Goal: Information Seeking & Learning: Learn about a topic

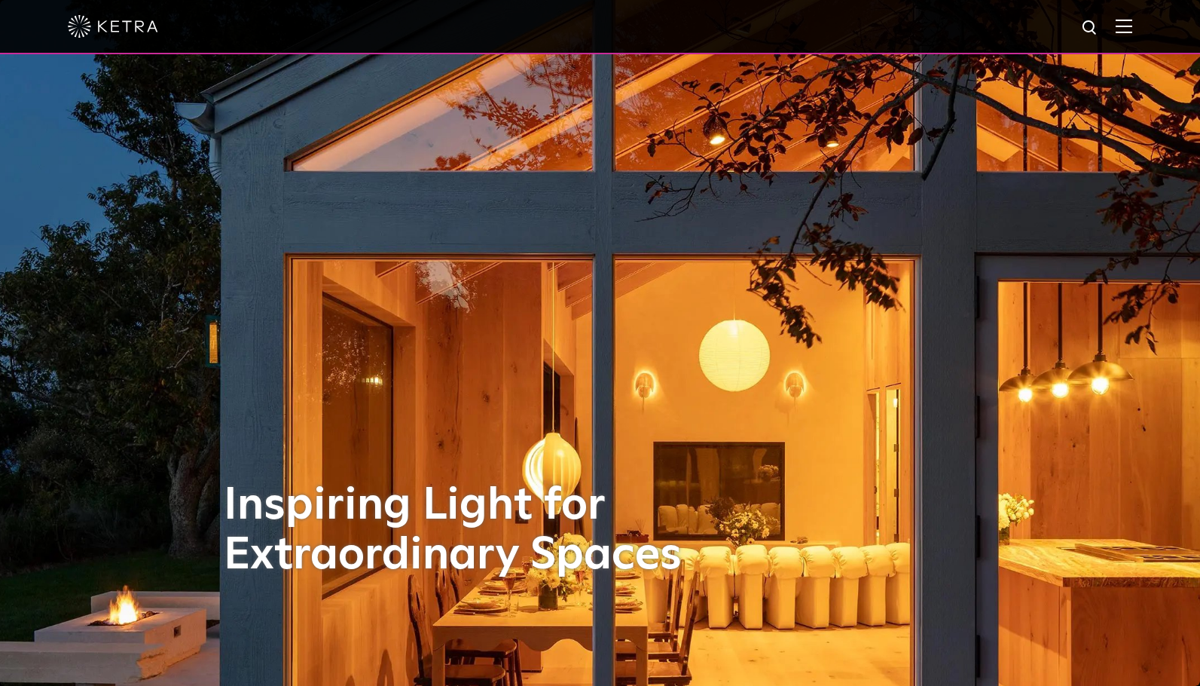
click at [1133, 25] on img at bounding box center [1124, 26] width 17 height 14
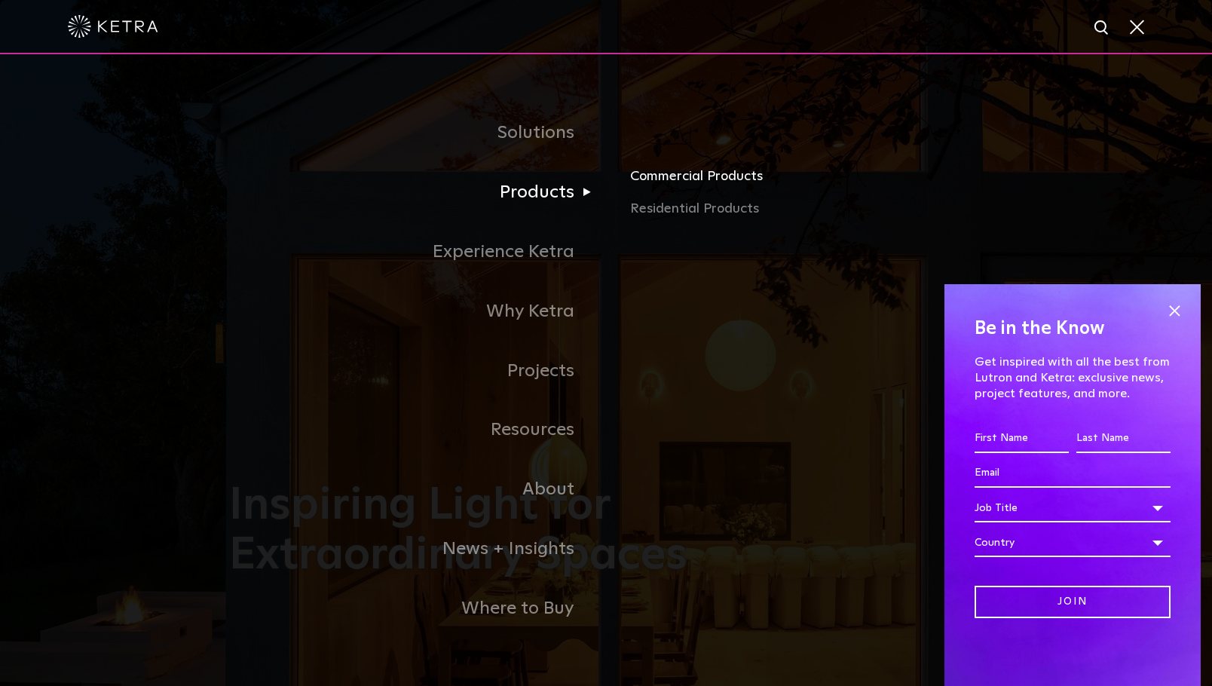
click at [653, 177] on link "Commercial Products" at bounding box center [806, 181] width 353 height 33
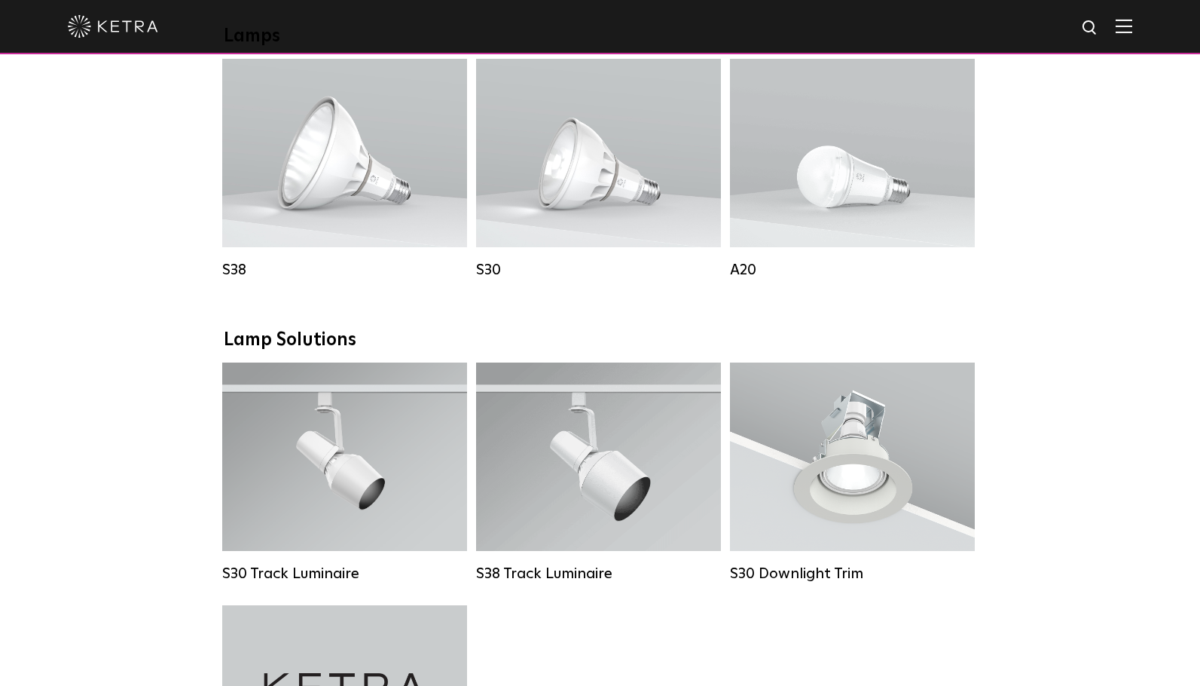
scroll to position [1130, 0]
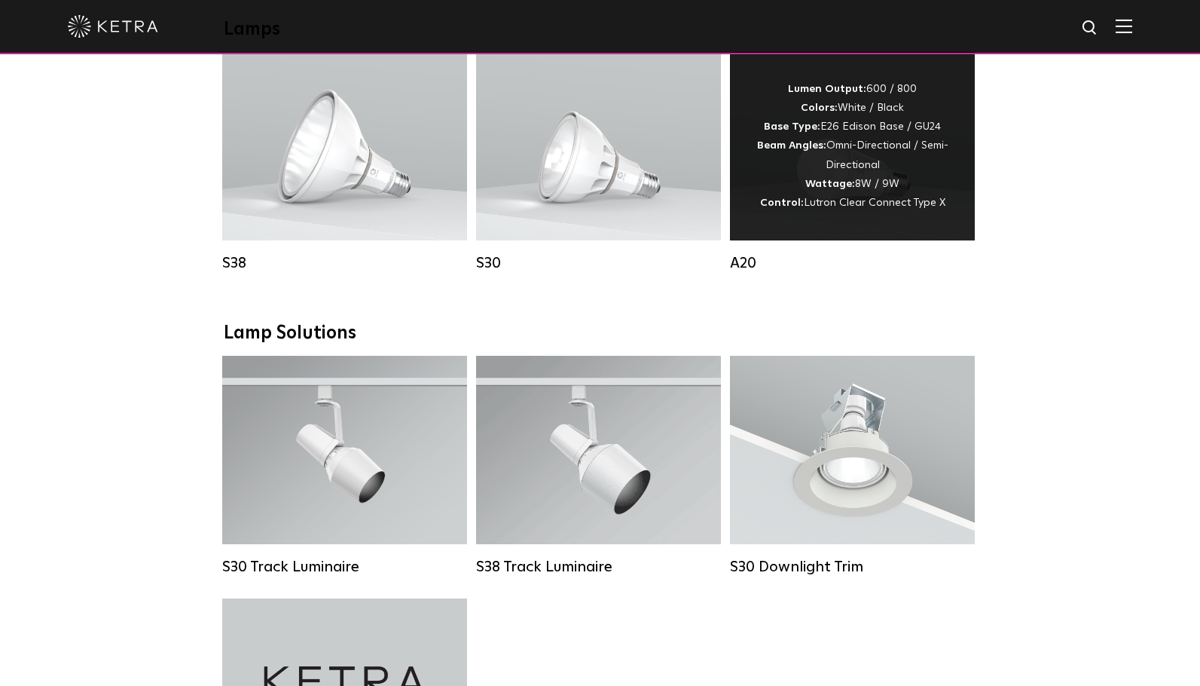
click at [818, 206] on div "Lumen Output: 600 / 800 Colors: White / Black Base Type: E26 Edison Base / GU24…" at bounding box center [853, 146] width 200 height 133
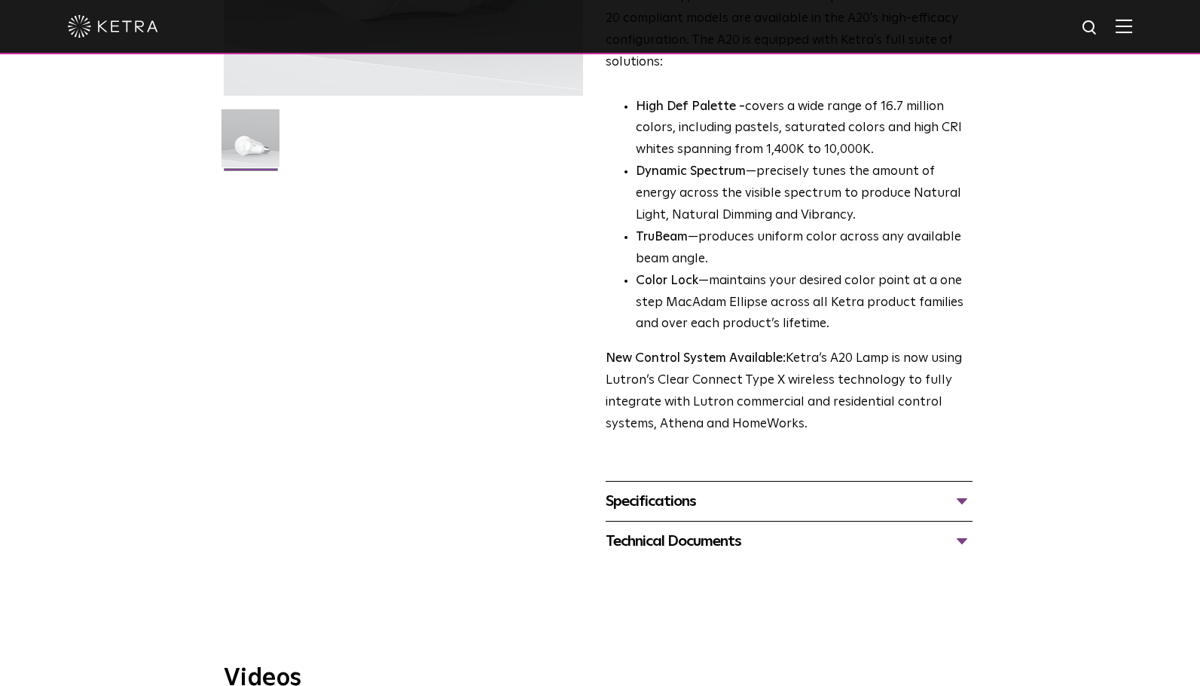
scroll to position [377, 0]
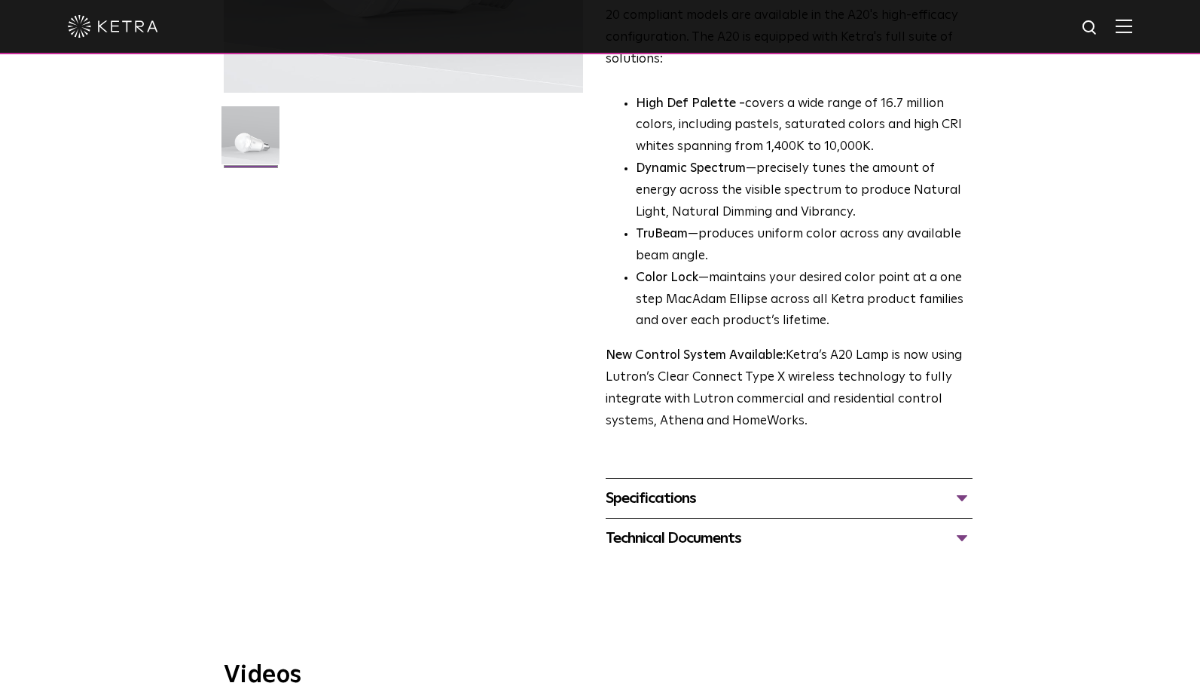
click at [678, 486] on div "Specifications" at bounding box center [789, 498] width 367 height 24
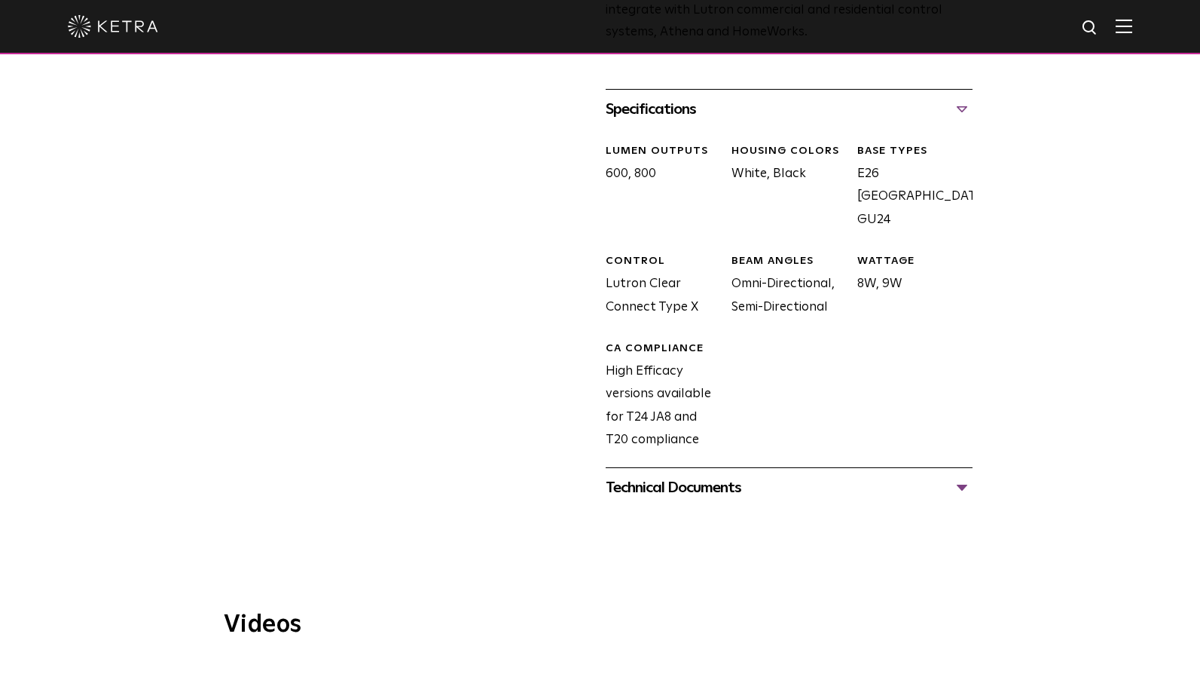
scroll to position [829, 0]
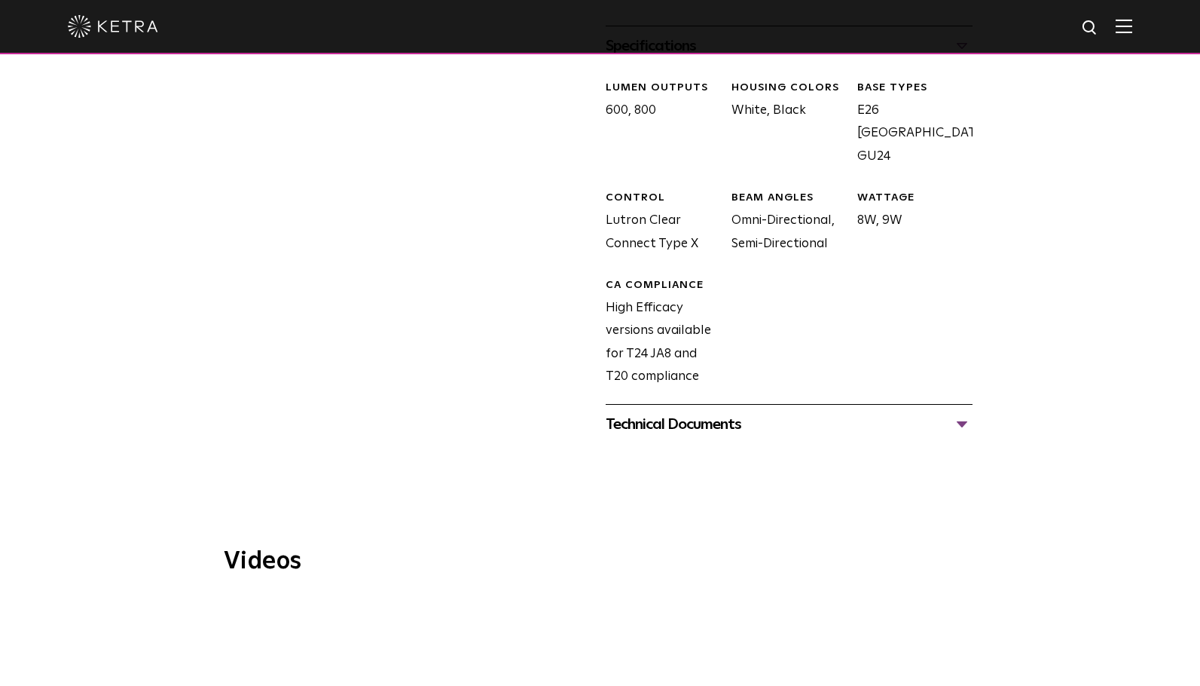
click at [683, 412] on div "Technical Documents" at bounding box center [789, 424] width 367 height 24
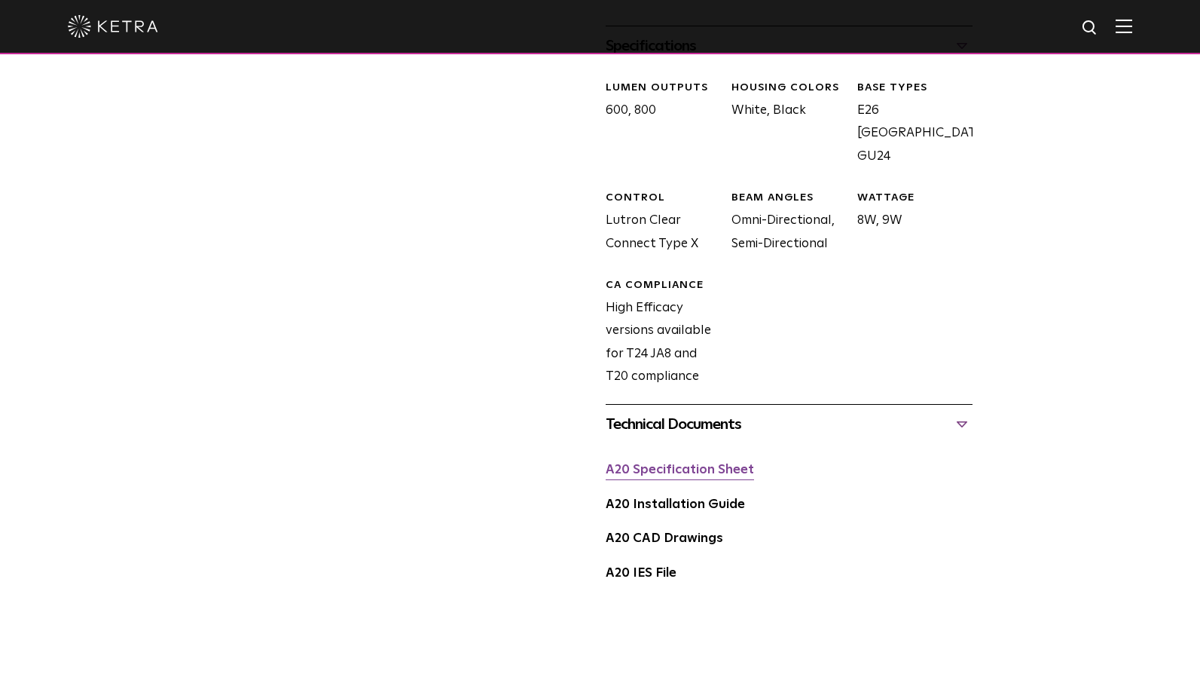
click at [689, 463] on link "A20 Specification Sheet" at bounding box center [680, 469] width 148 height 13
